Goal: Task Accomplishment & Management: Complete application form

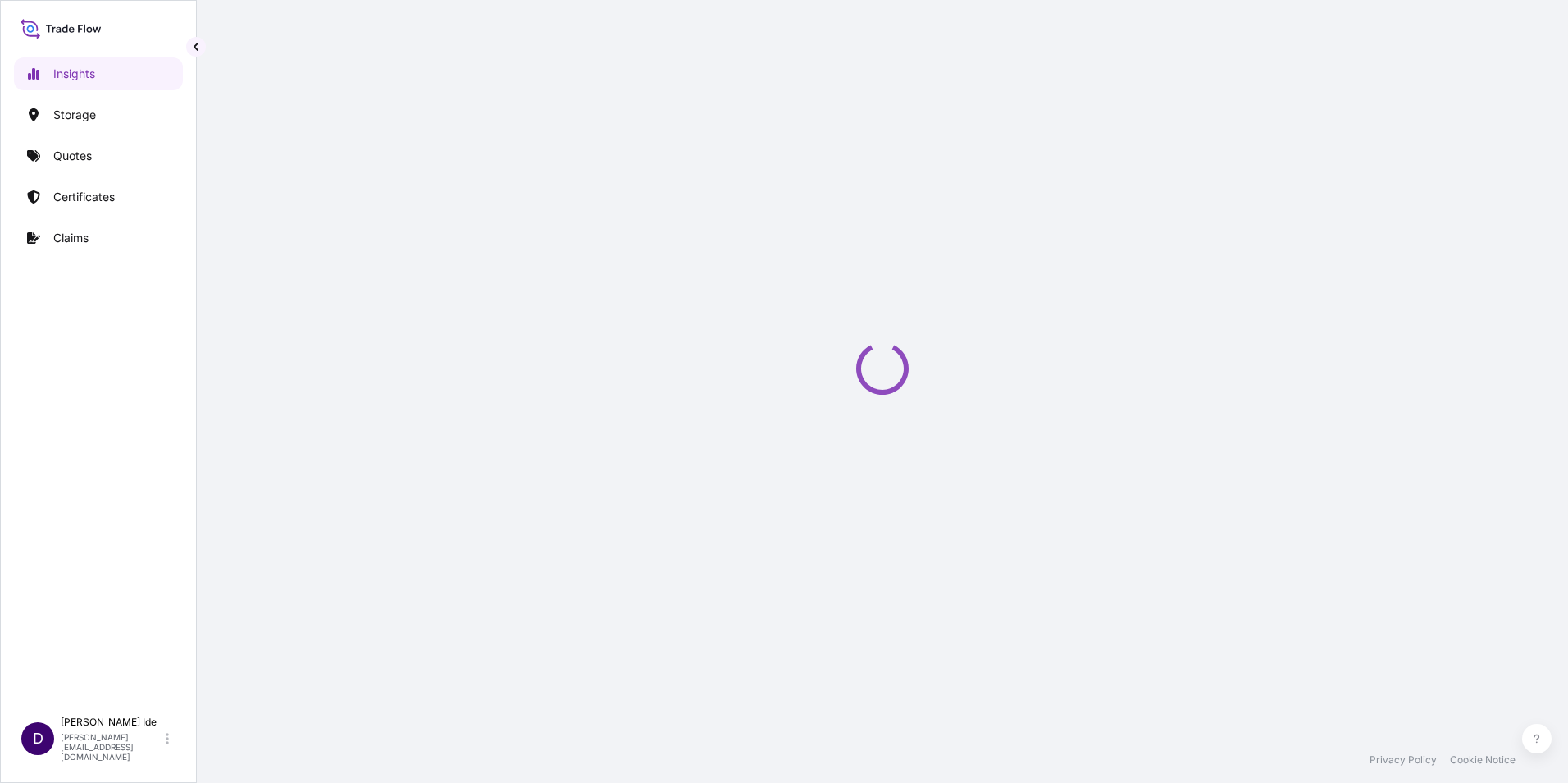
select select "2025"
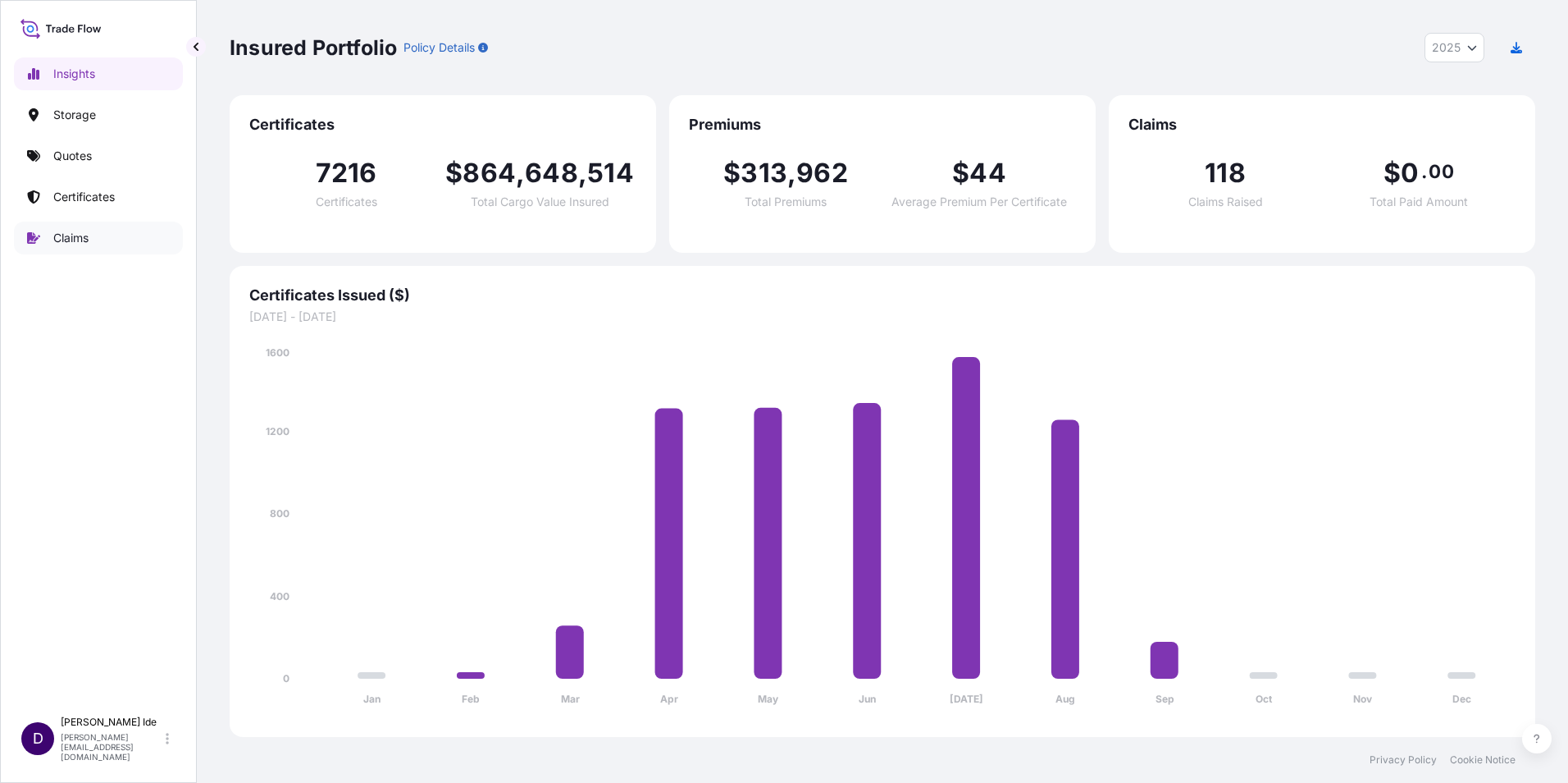
click at [69, 241] on p "Claims" at bounding box center [71, 237] width 36 height 16
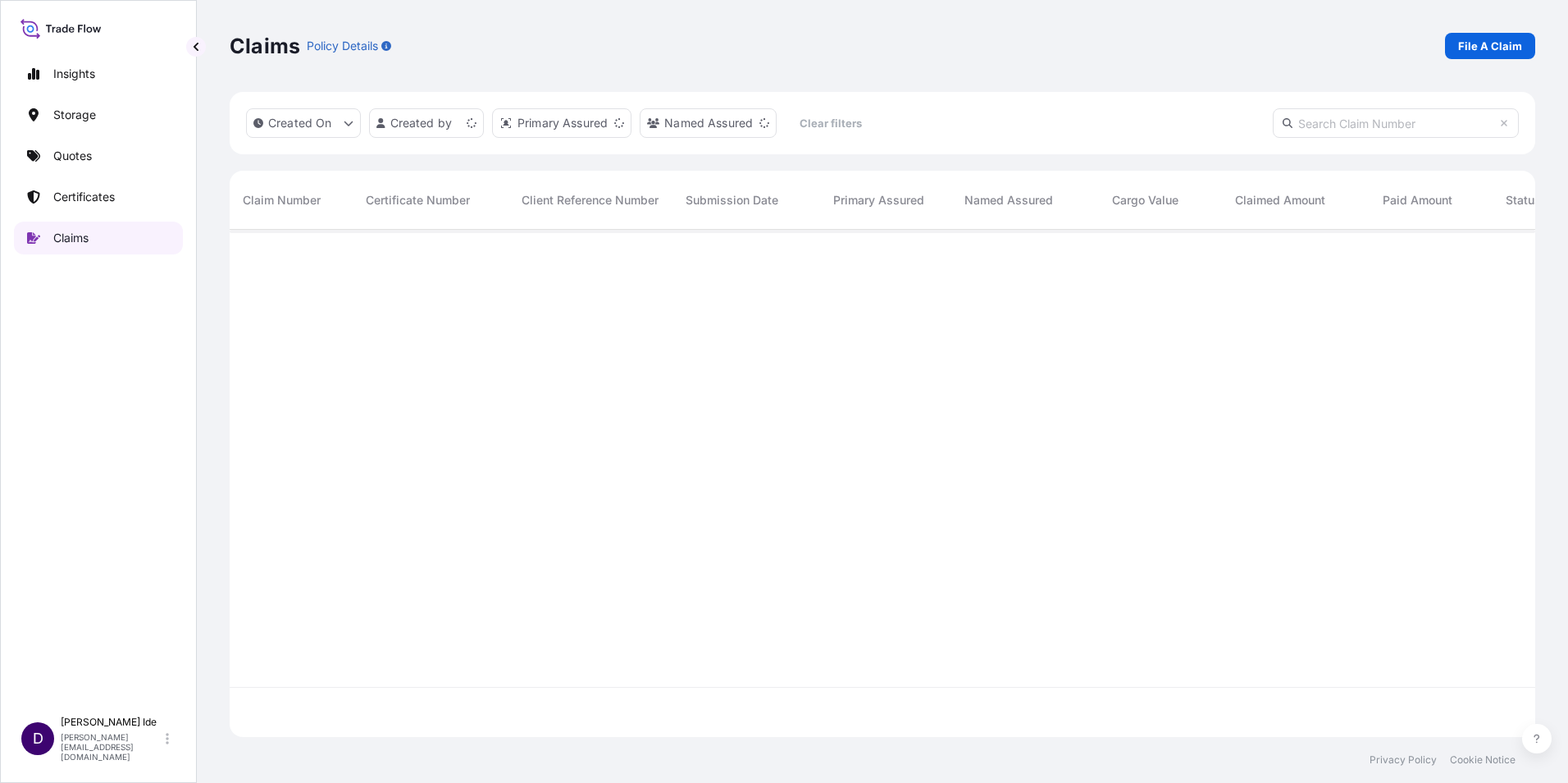
scroll to position [503, 1294]
click at [1506, 46] on p "File A Claim" at bounding box center [1490, 46] width 64 height 16
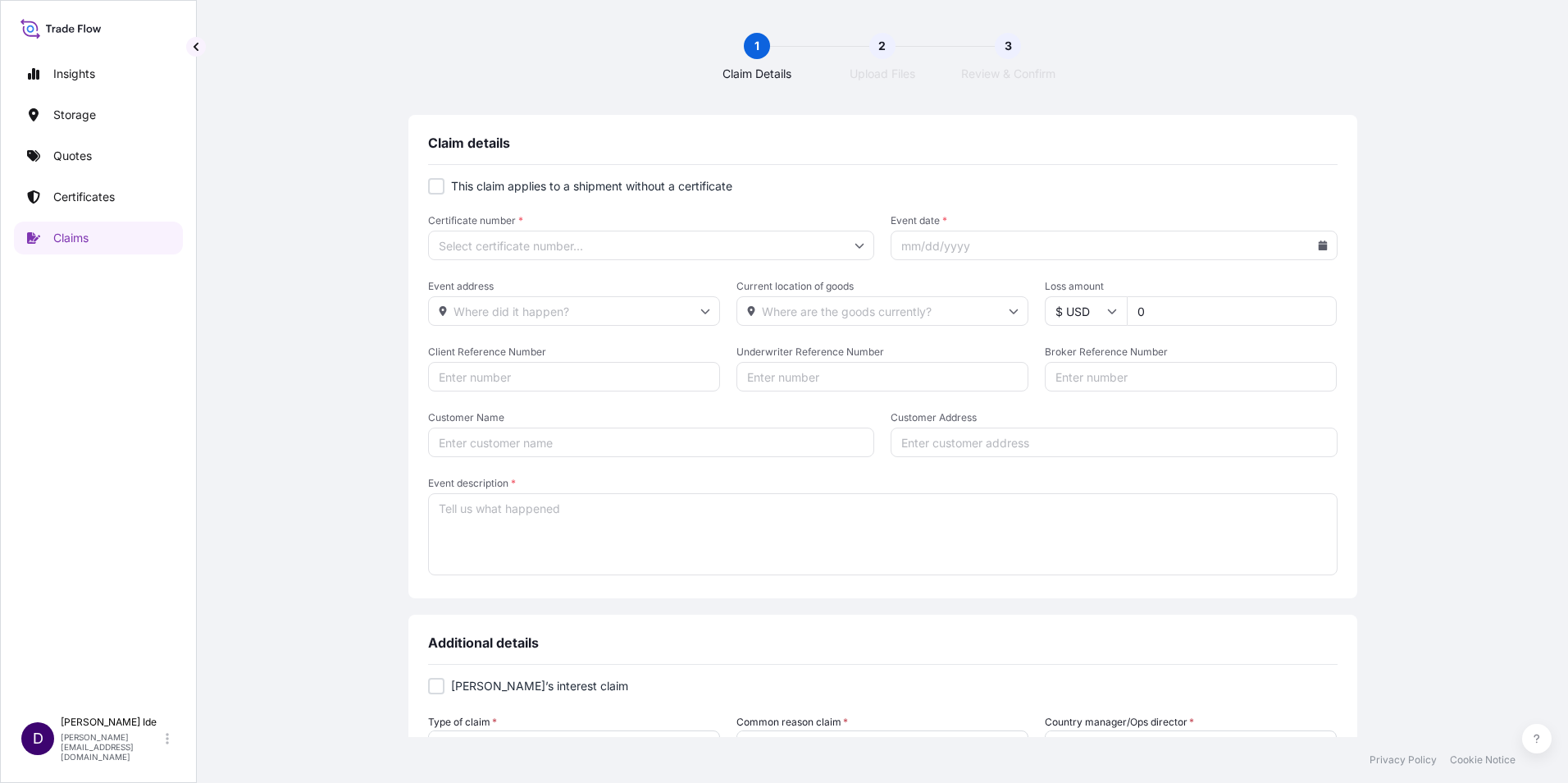
click at [435, 192] on div at bounding box center [435, 186] width 16 height 16
checkbox input "true"
